Goal: Task Accomplishment & Management: Use online tool/utility

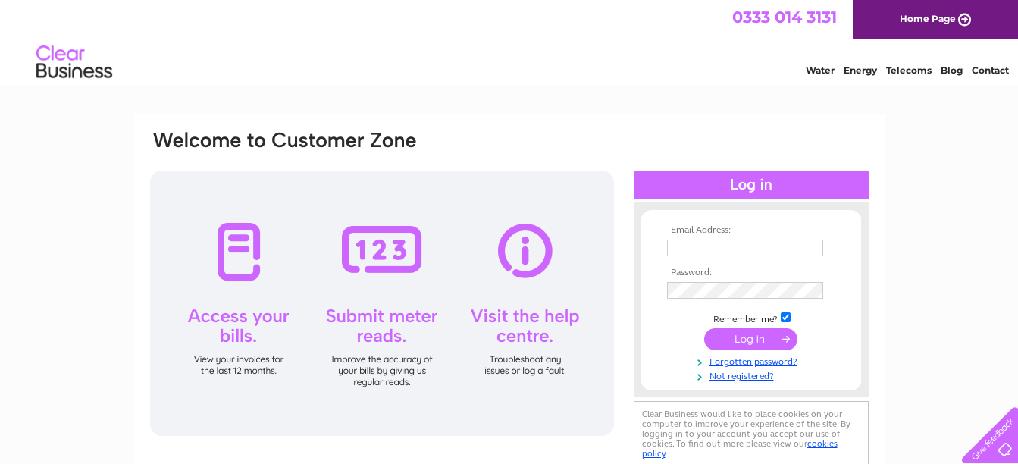
type input "[EMAIL_ADDRESS][DOMAIN_NAME]"
click at [704, 183] on div at bounding box center [750, 184] width 235 height 29
click at [751, 342] on input "submit" at bounding box center [750, 338] width 93 height 21
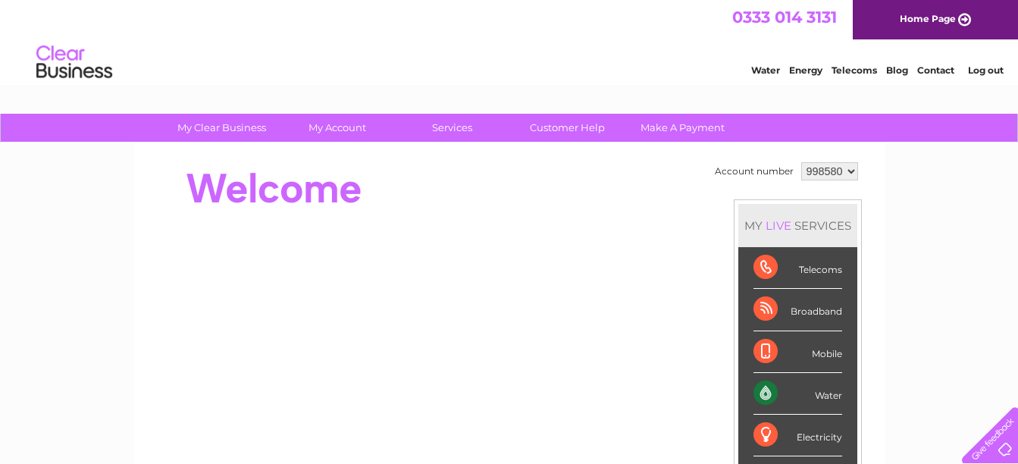
click at [808, 392] on div "Water" at bounding box center [797, 394] width 89 height 42
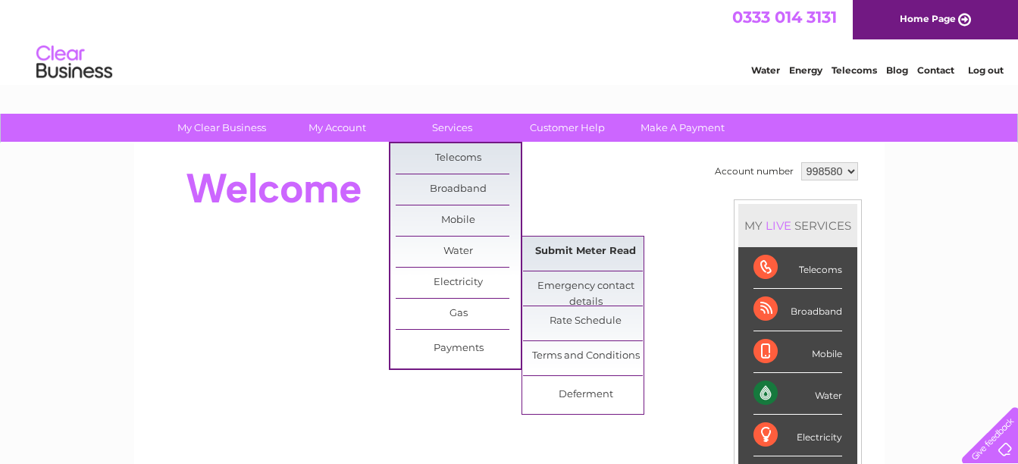
click at [576, 252] on link "Submit Meter Read" at bounding box center [585, 251] width 125 height 30
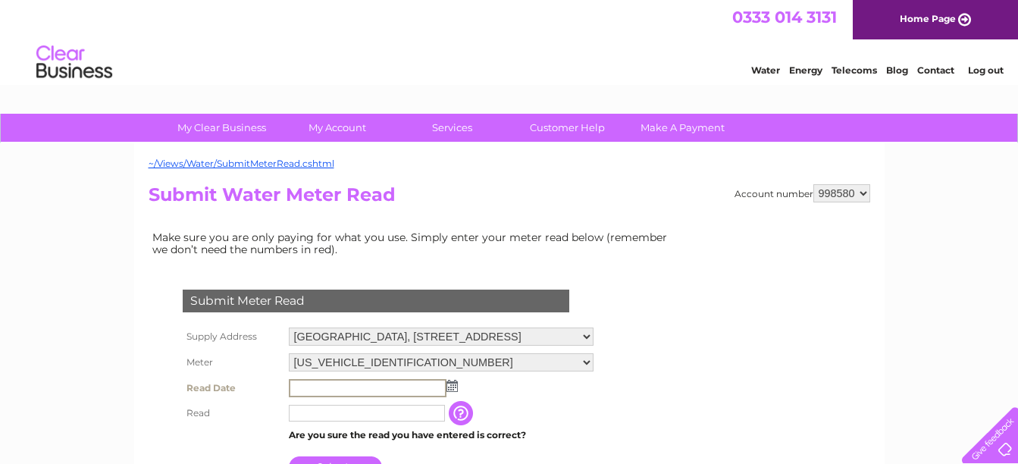
click at [307, 388] on input "text" at bounding box center [368, 388] width 158 height 18
click at [452, 388] on img at bounding box center [451, 386] width 11 height 12
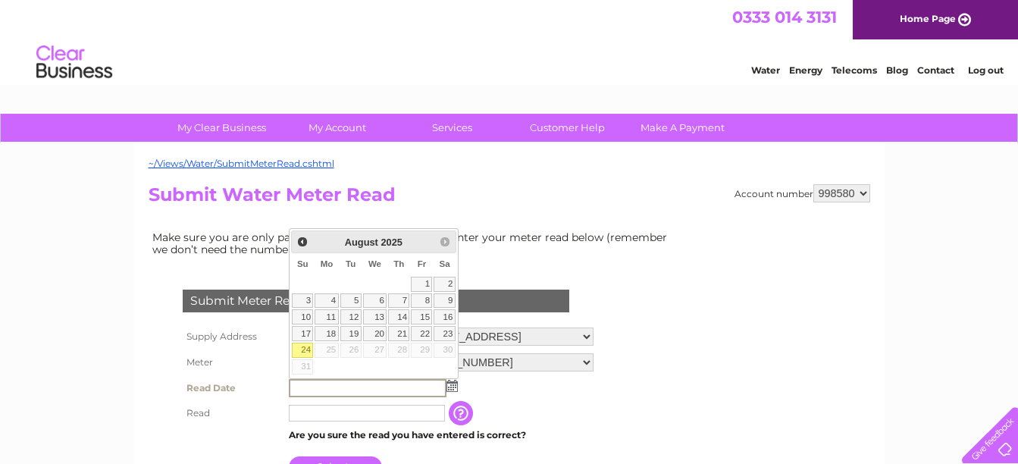
click at [546, 370] on select "06ELSTER07M391513" at bounding box center [441, 362] width 305 height 18
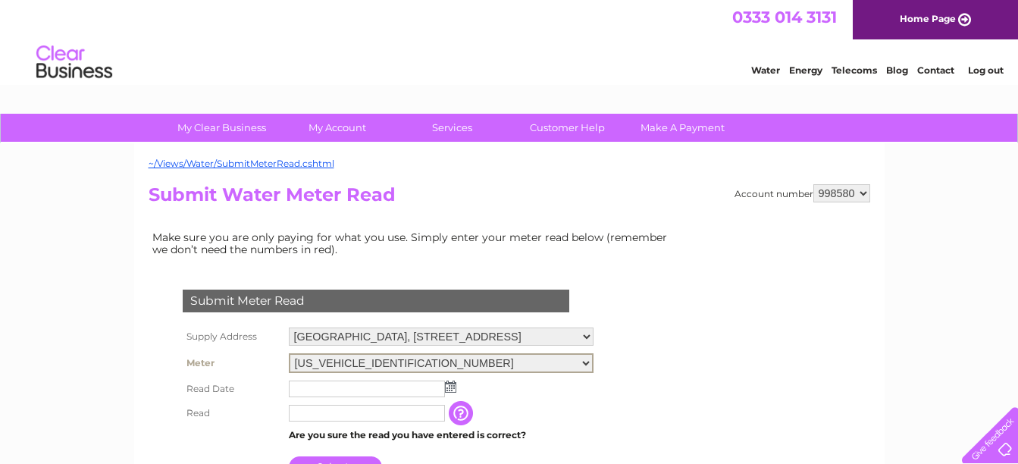
scroll to position [76, 0]
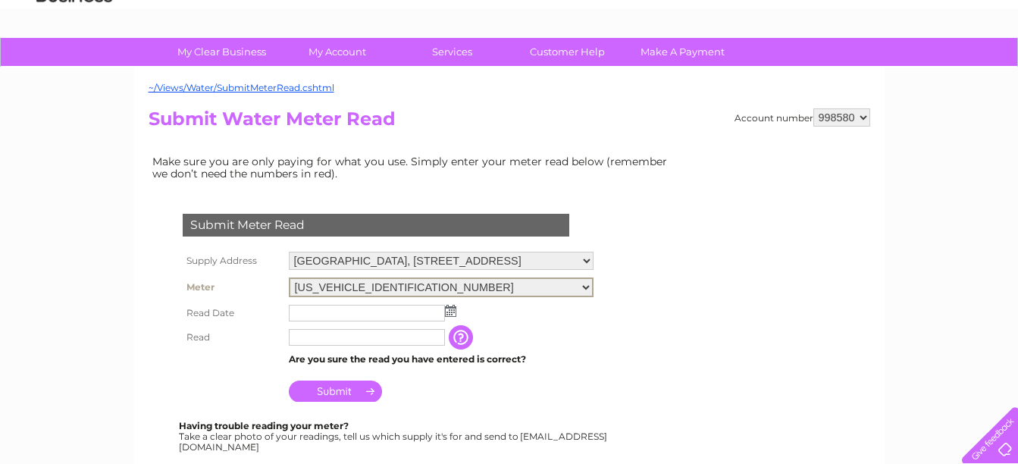
click at [298, 313] on input "text" at bounding box center [367, 313] width 156 height 17
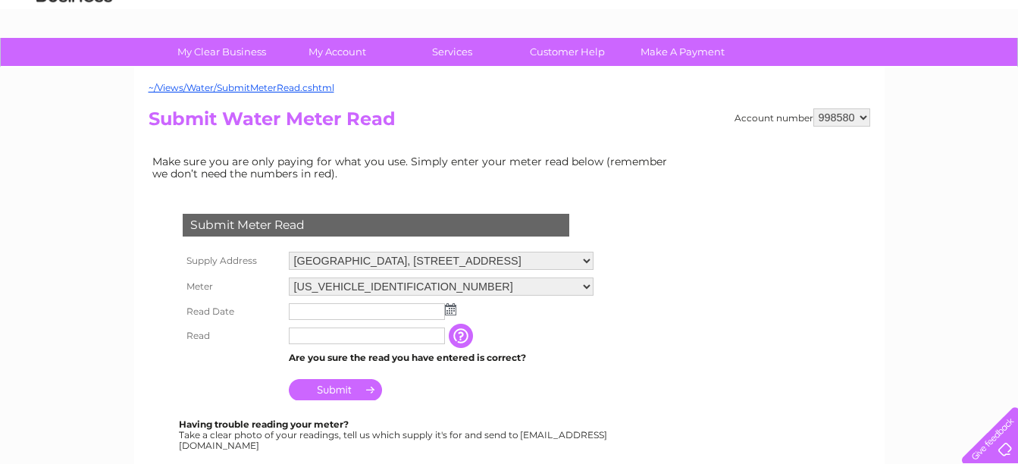
click at [452, 310] on img at bounding box center [450, 309] width 11 height 12
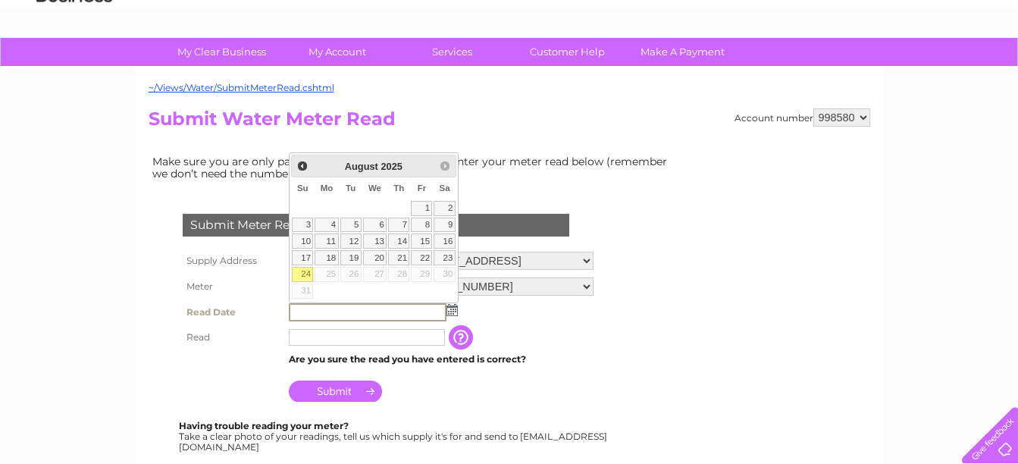
click at [304, 271] on link "24" at bounding box center [302, 274] width 21 height 15
type input "2025/08/24"
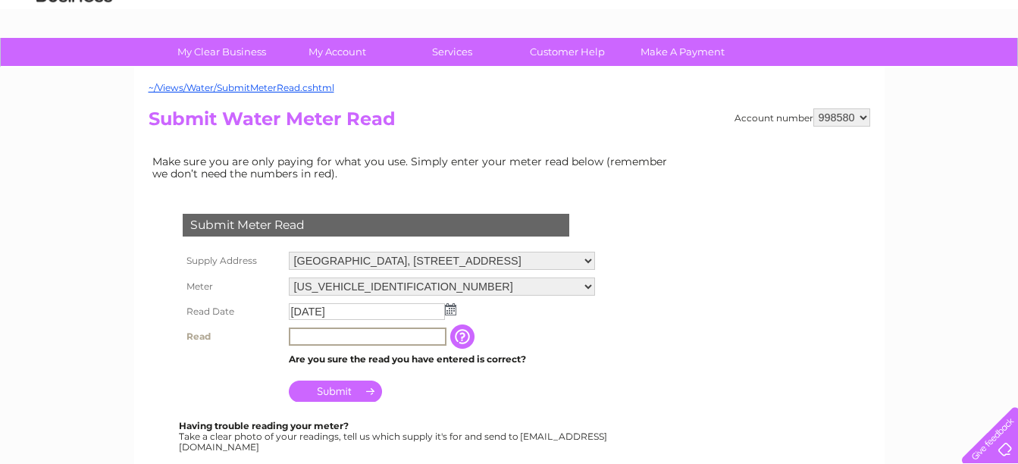
click at [302, 337] on input "text" at bounding box center [368, 336] width 158 height 18
type input "35522"
click at [340, 385] on input "Submit" at bounding box center [335, 389] width 93 height 21
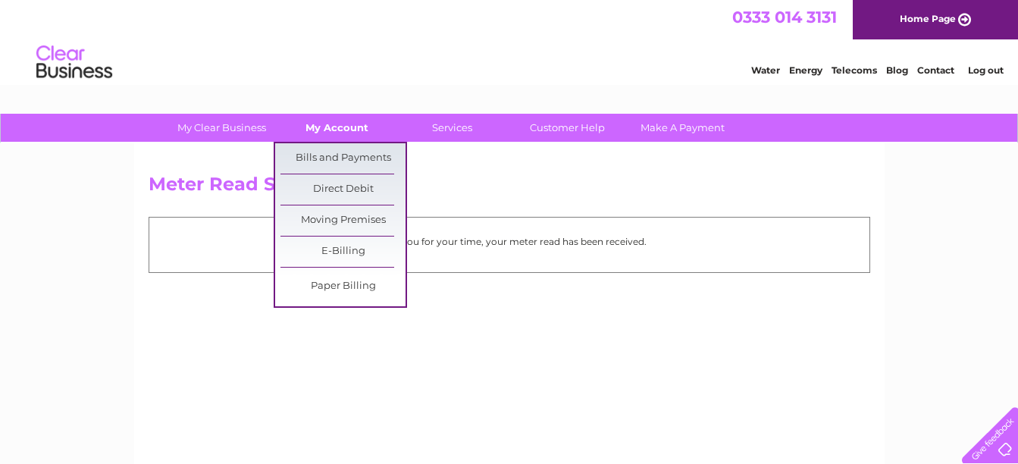
click at [322, 132] on link "My Account" at bounding box center [336, 128] width 125 height 28
click at [317, 153] on link "Bills and Payments" at bounding box center [342, 158] width 125 height 30
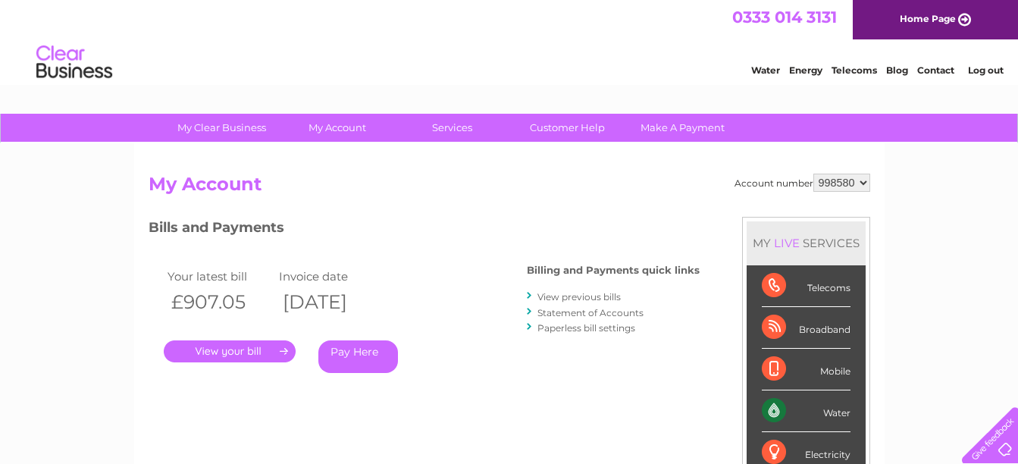
click at [227, 343] on link "." at bounding box center [230, 351] width 132 height 22
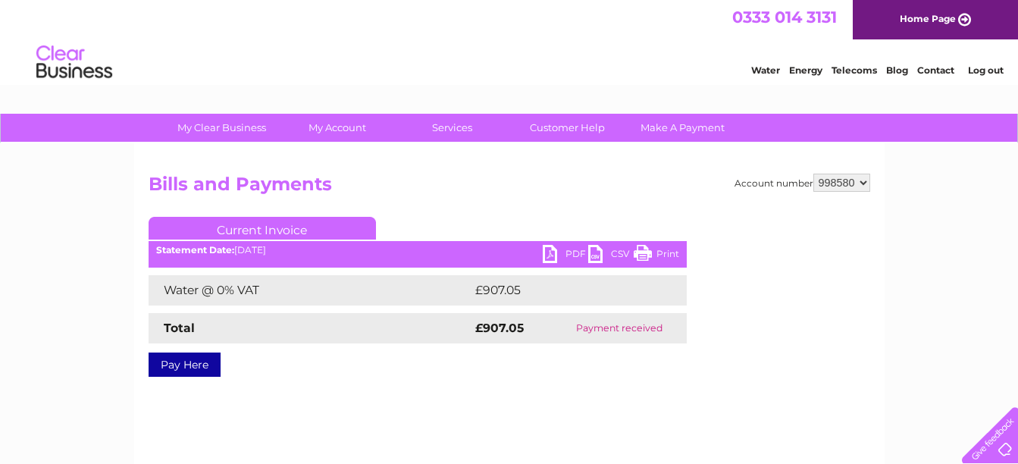
click at [558, 255] on link "PDF" at bounding box center [564, 256] width 45 height 22
